Goal: Task Accomplishment & Management: Use online tool/utility

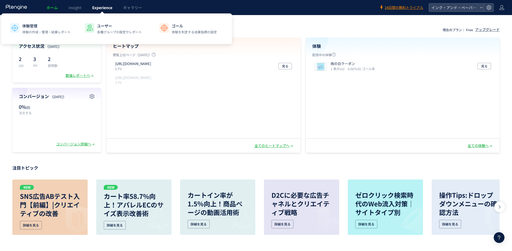
click at [97, 9] on span "Experience" at bounding box center [102, 7] width 20 height 5
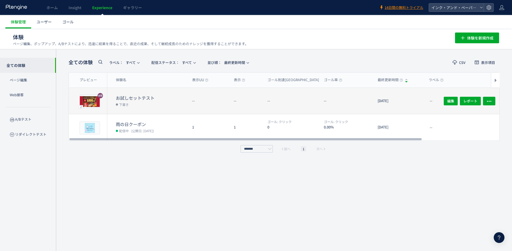
click at [170, 94] on div "お試しセットテスト 下書き" at bounding box center [147, 101] width 81 height 26
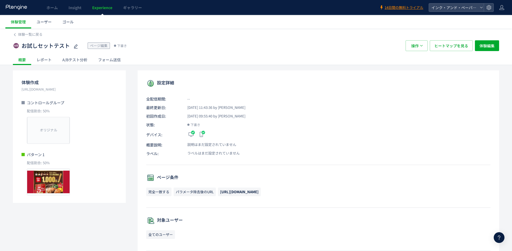
click at [235, 191] on span "[URL][DOMAIN_NAME]" at bounding box center [239, 191] width 38 height 5
click at [234, 190] on span "[URL][DOMAIN_NAME]" at bounding box center [239, 191] width 38 height 5
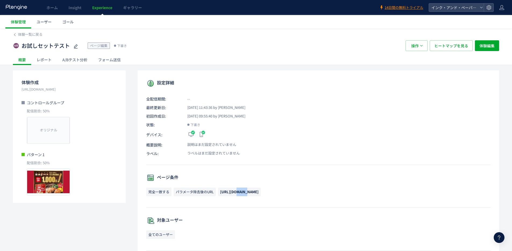
click at [234, 190] on span "[URL][DOMAIN_NAME]" at bounding box center [239, 191] width 38 height 5
click at [487, 45] on span "体験編集" at bounding box center [486, 45] width 15 height 11
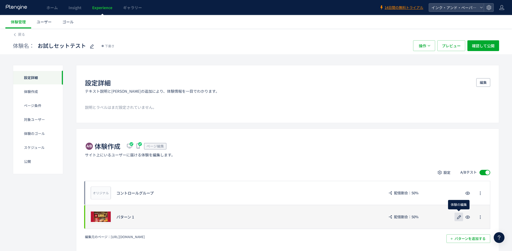
click at [459, 217] on use "button" at bounding box center [459, 217] width 4 height 4
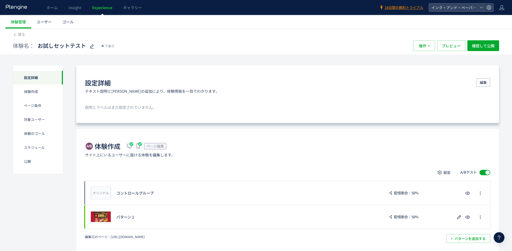
scroll to position [39, 0]
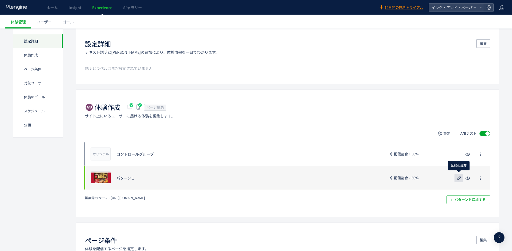
click at [456, 176] on icon "button" at bounding box center [458, 178] width 6 height 6
